Goal: Find specific page/section: Find specific page/section

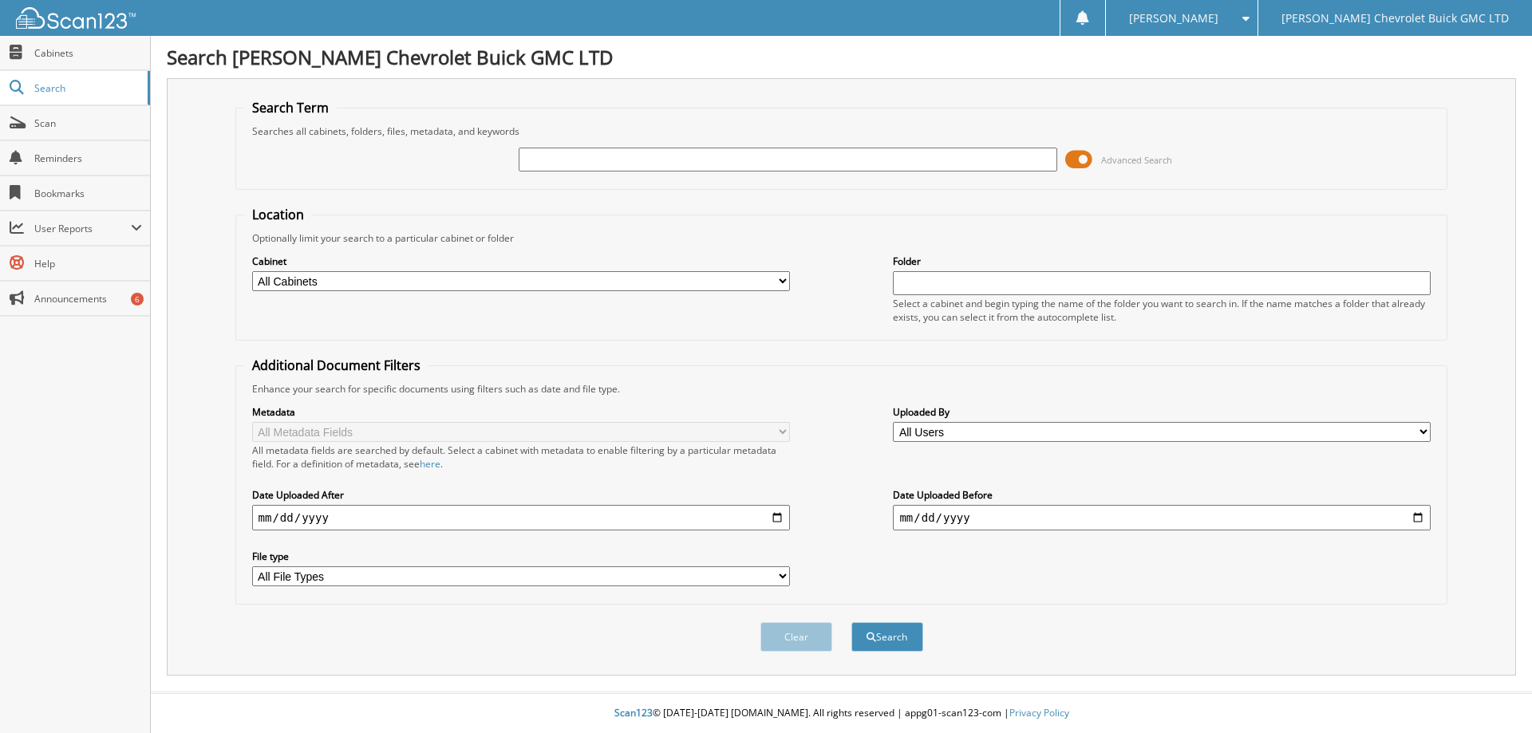
click at [1074, 160] on span at bounding box center [1078, 160] width 27 height 24
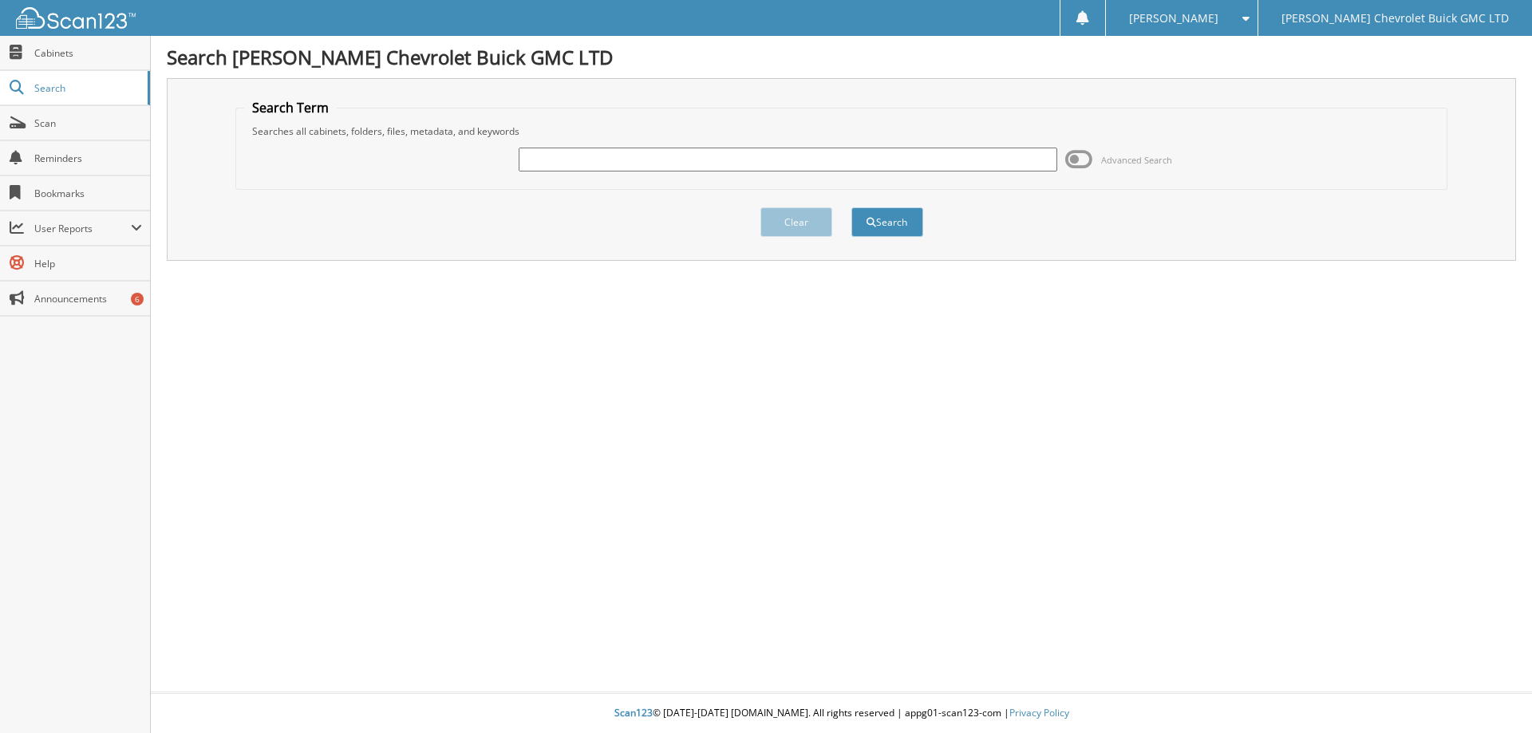
click at [607, 162] on input "text" at bounding box center [788, 160] width 538 height 24
type input "[PERSON_NAME]"
click at [878, 225] on button "Search" at bounding box center [887, 222] width 72 height 30
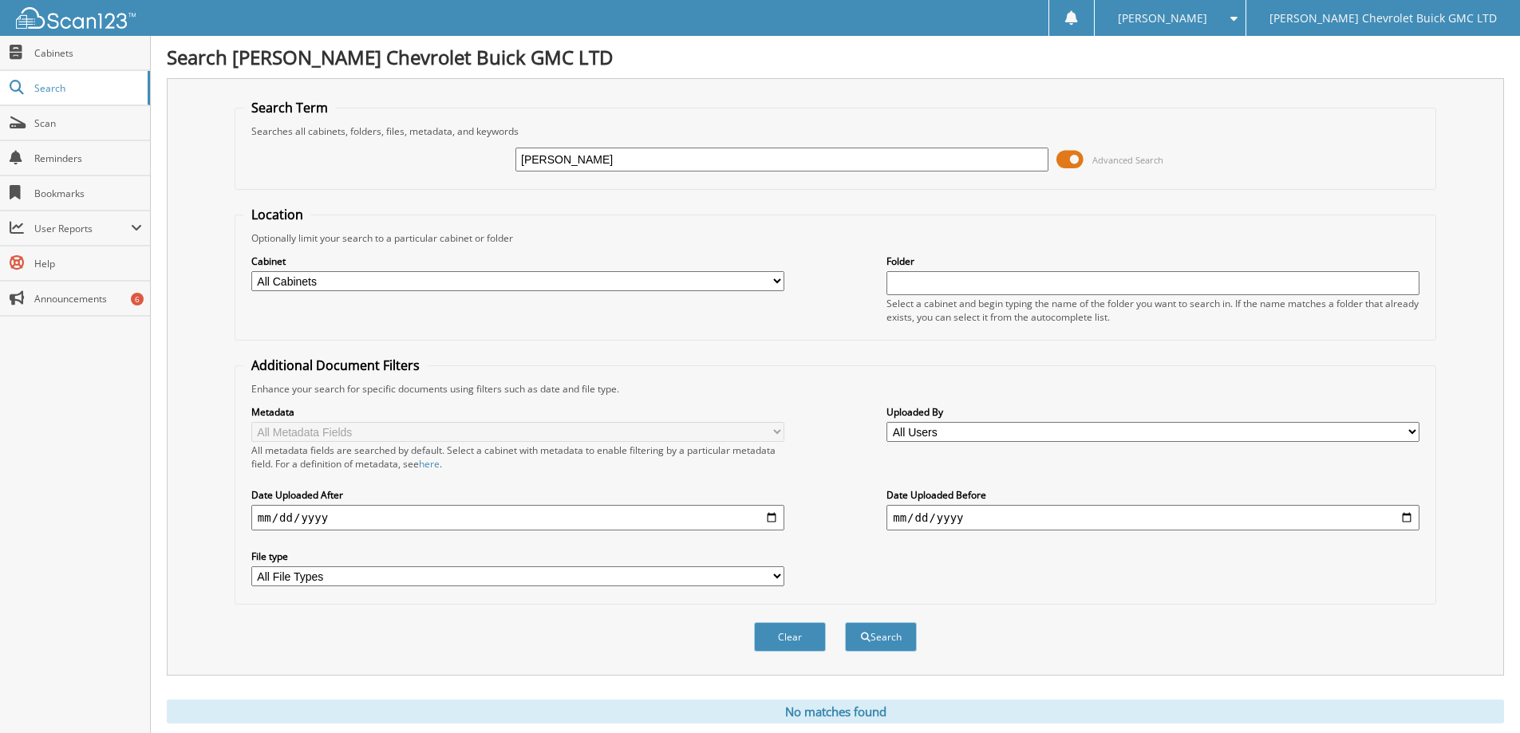
click at [1061, 158] on span at bounding box center [1069, 160] width 27 height 24
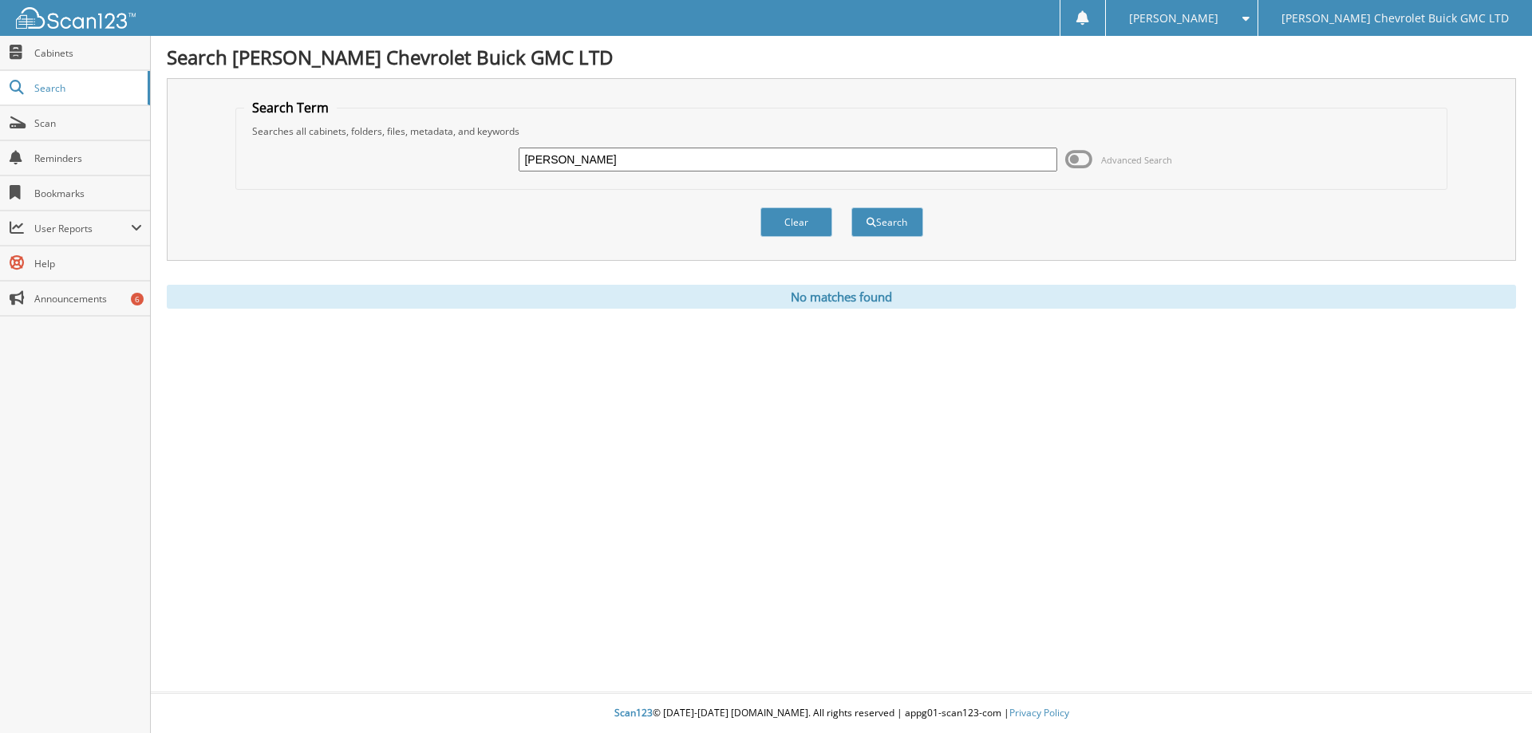
click at [1249, 11] on div "[PERSON_NAME]" at bounding box center [1181, 18] width 135 height 36
click at [1257, 80] on link "Logout" at bounding box center [1181, 78] width 151 height 28
